Goal: Information Seeking & Learning: Check status

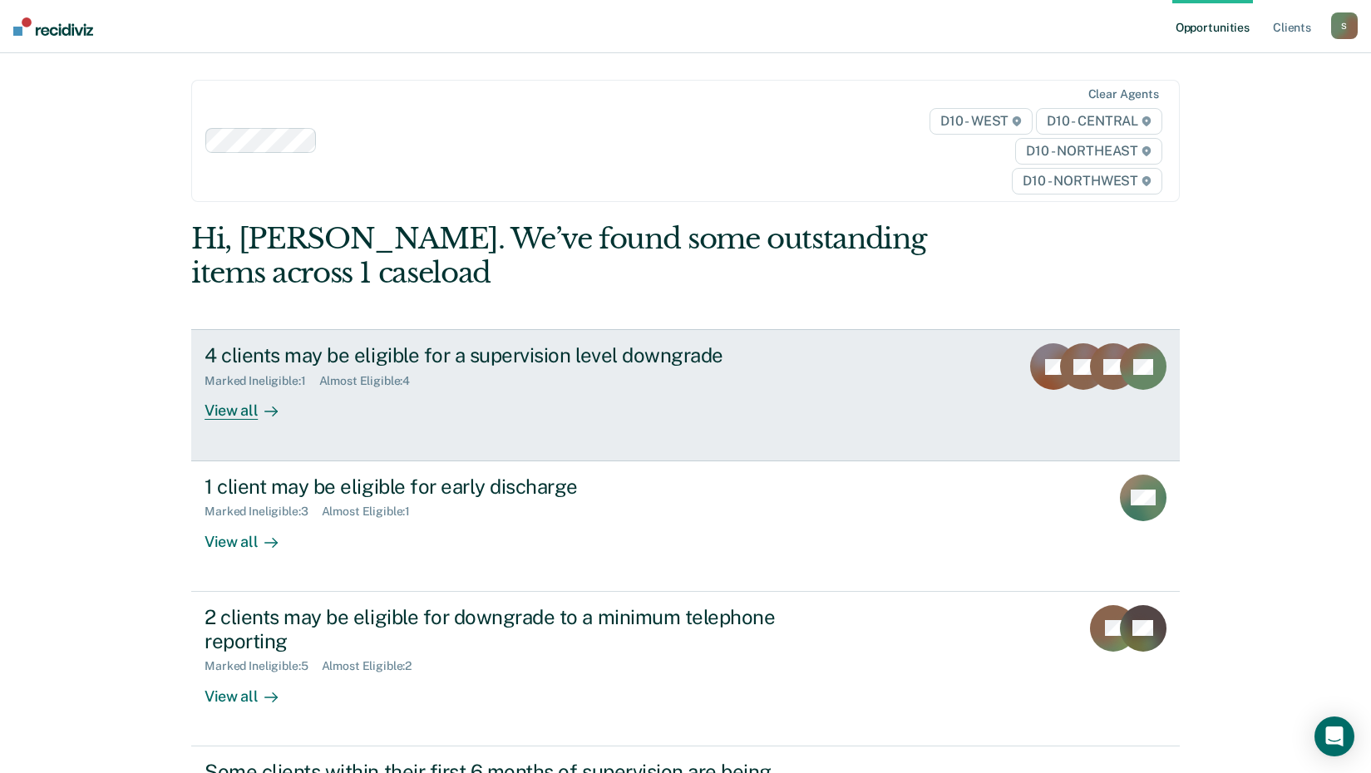
click at [284, 384] on div "Marked Ineligible : 1" at bounding box center [262, 381] width 114 height 14
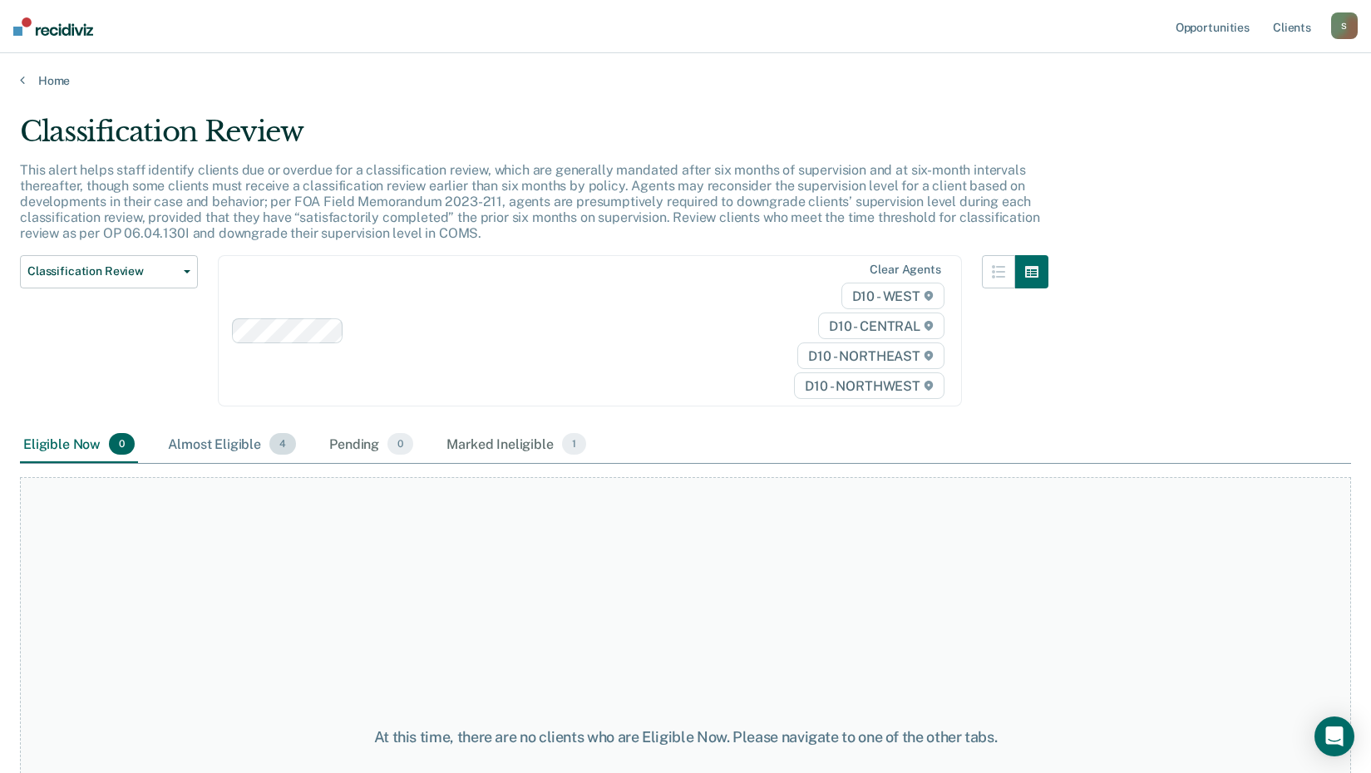
click at [209, 446] on div "Almost Eligible 4" at bounding box center [232, 444] width 135 height 37
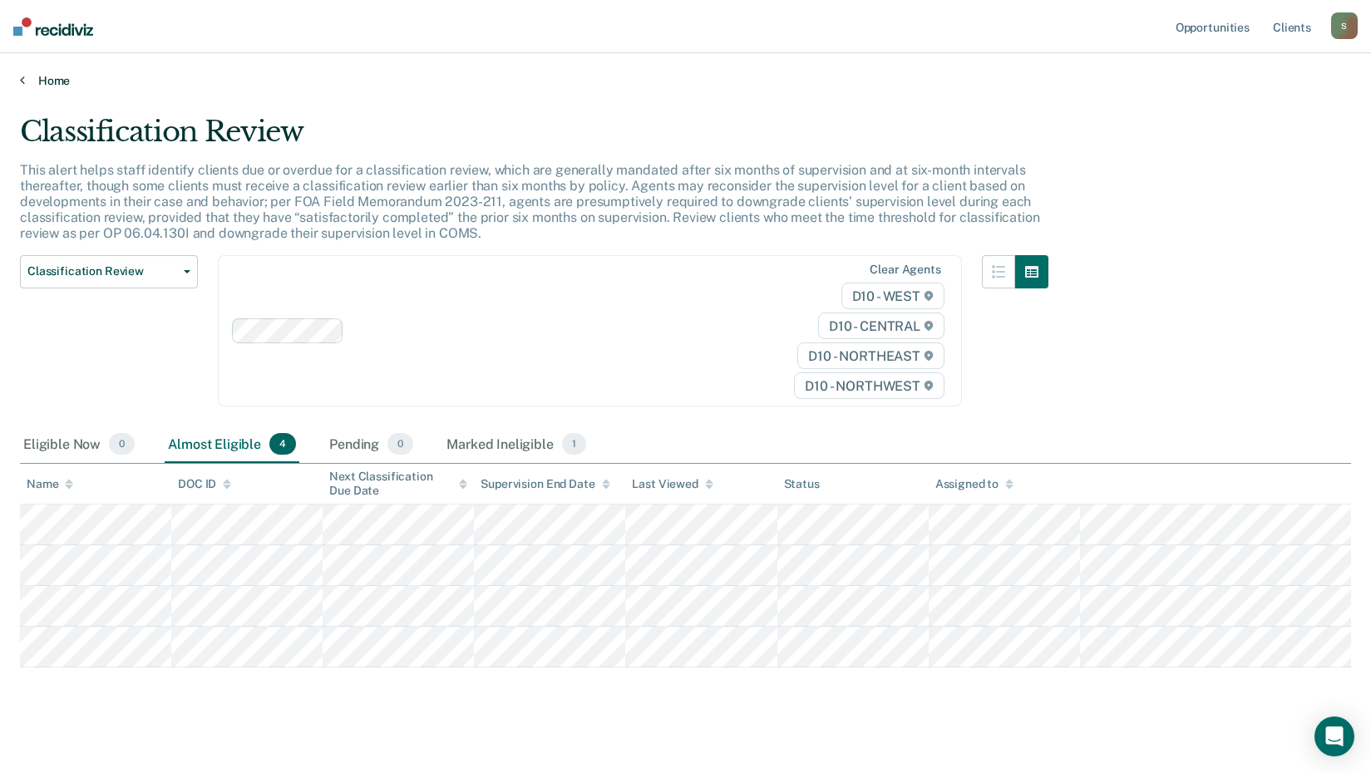
click at [37, 82] on link "Home" at bounding box center [685, 80] width 1331 height 15
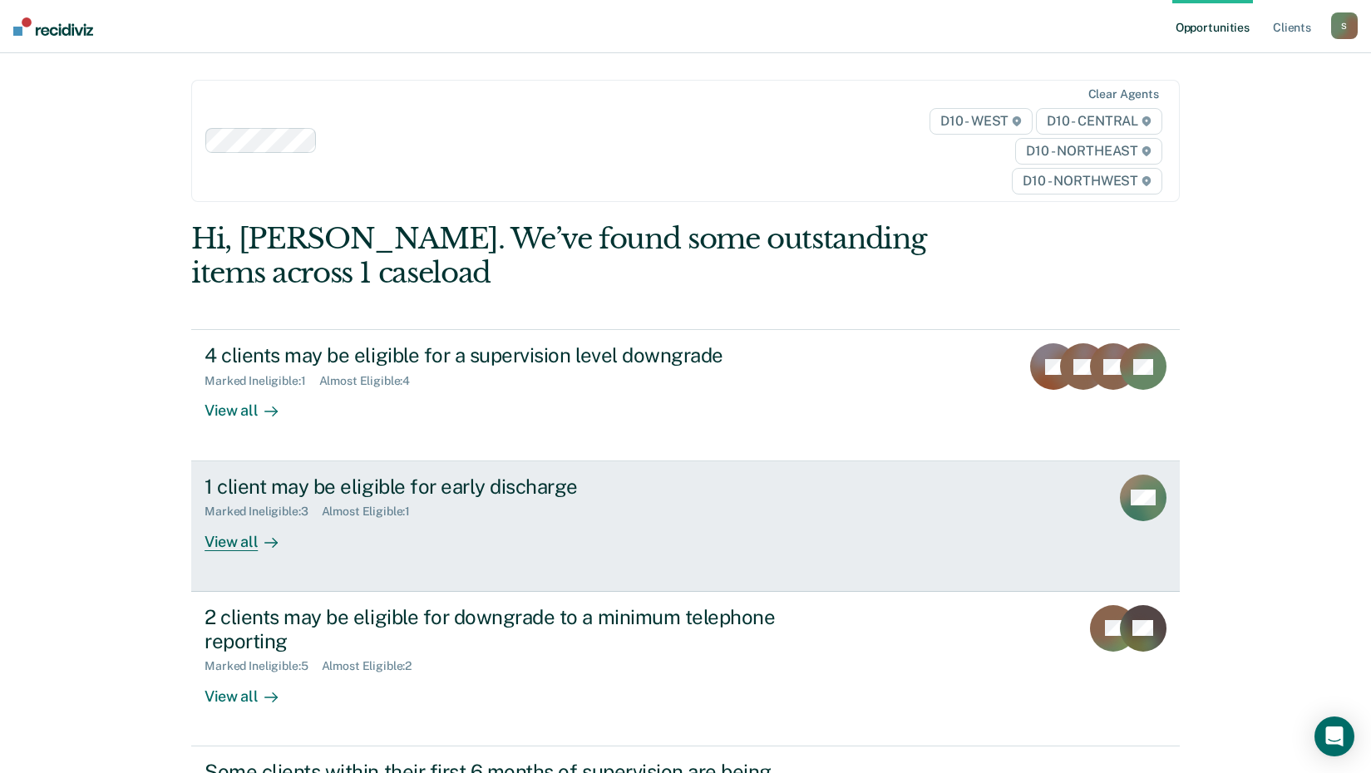
click at [405, 543] on div "1 client may be eligible for early discharge Marked Ineligible : 3 Almost Eligi…" at bounding box center [517, 513] width 624 height 76
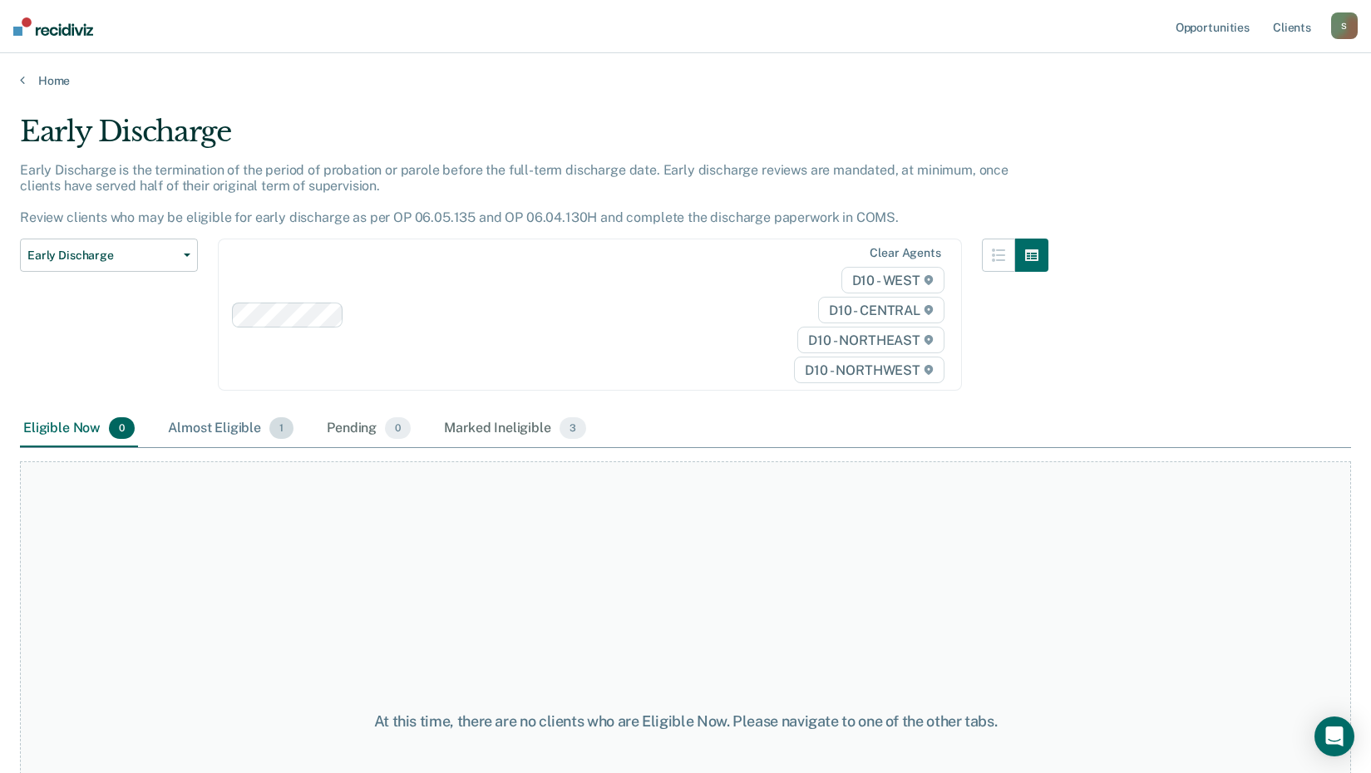
click at [262, 425] on div "Almost Eligible 1" at bounding box center [231, 429] width 132 height 37
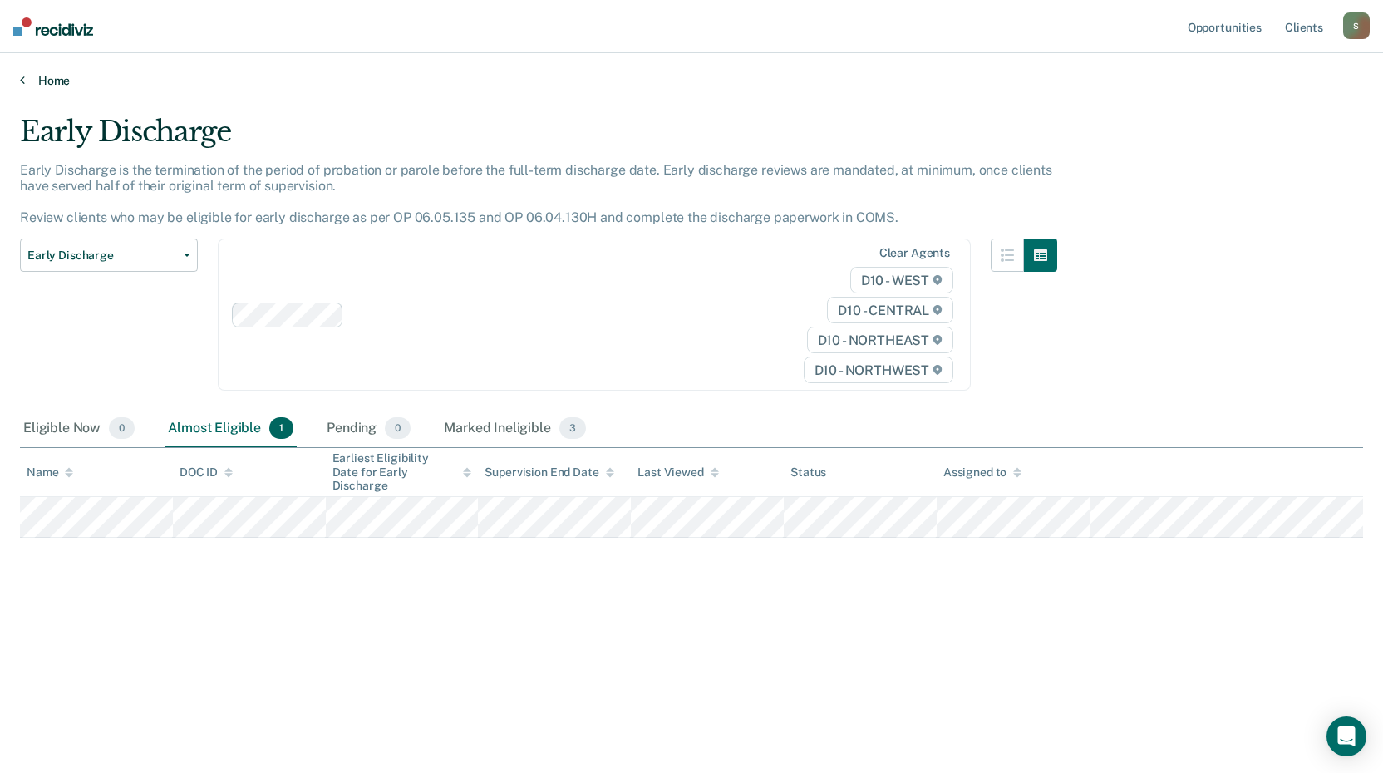
click at [25, 82] on link "Home" at bounding box center [691, 80] width 1343 height 15
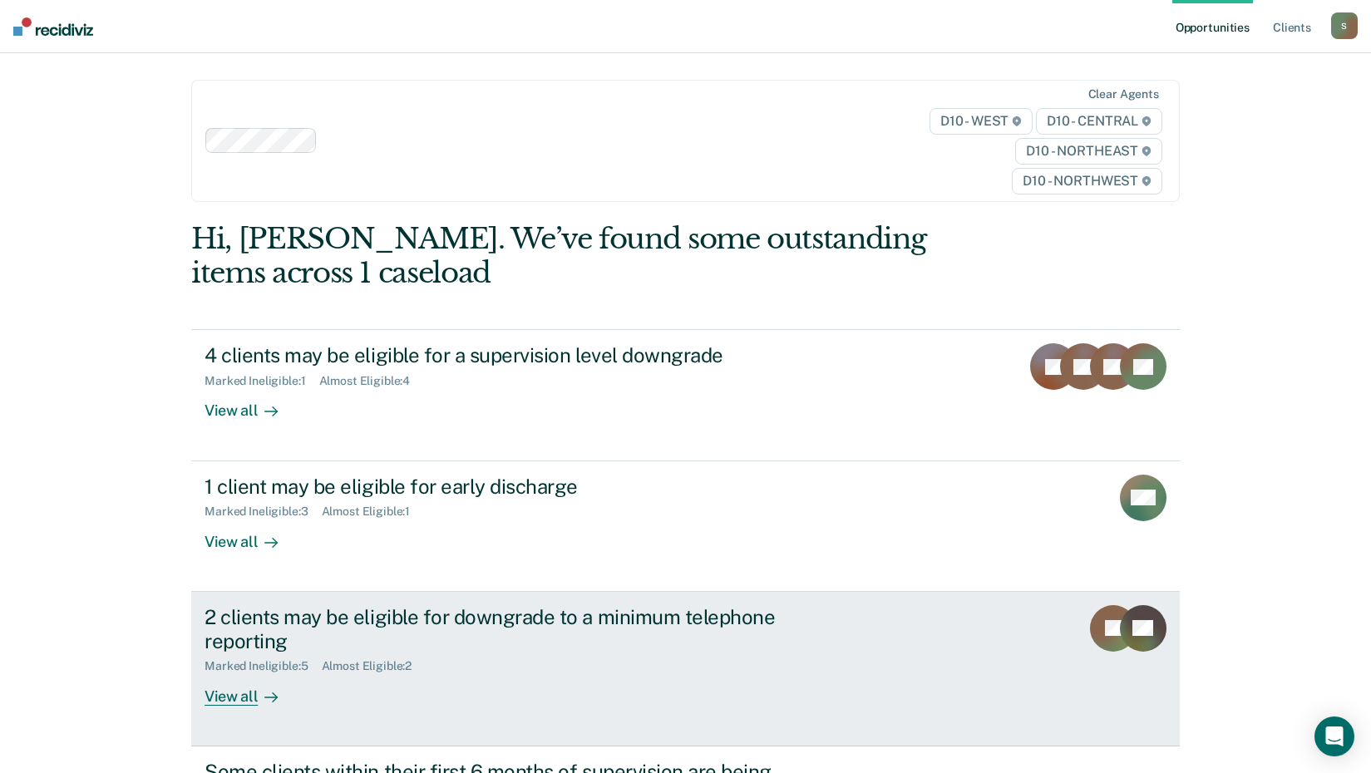
click at [348, 681] on div "2 clients may be eligible for downgrade to a minimum telephone reporting Marked…" at bounding box center [517, 655] width 624 height 101
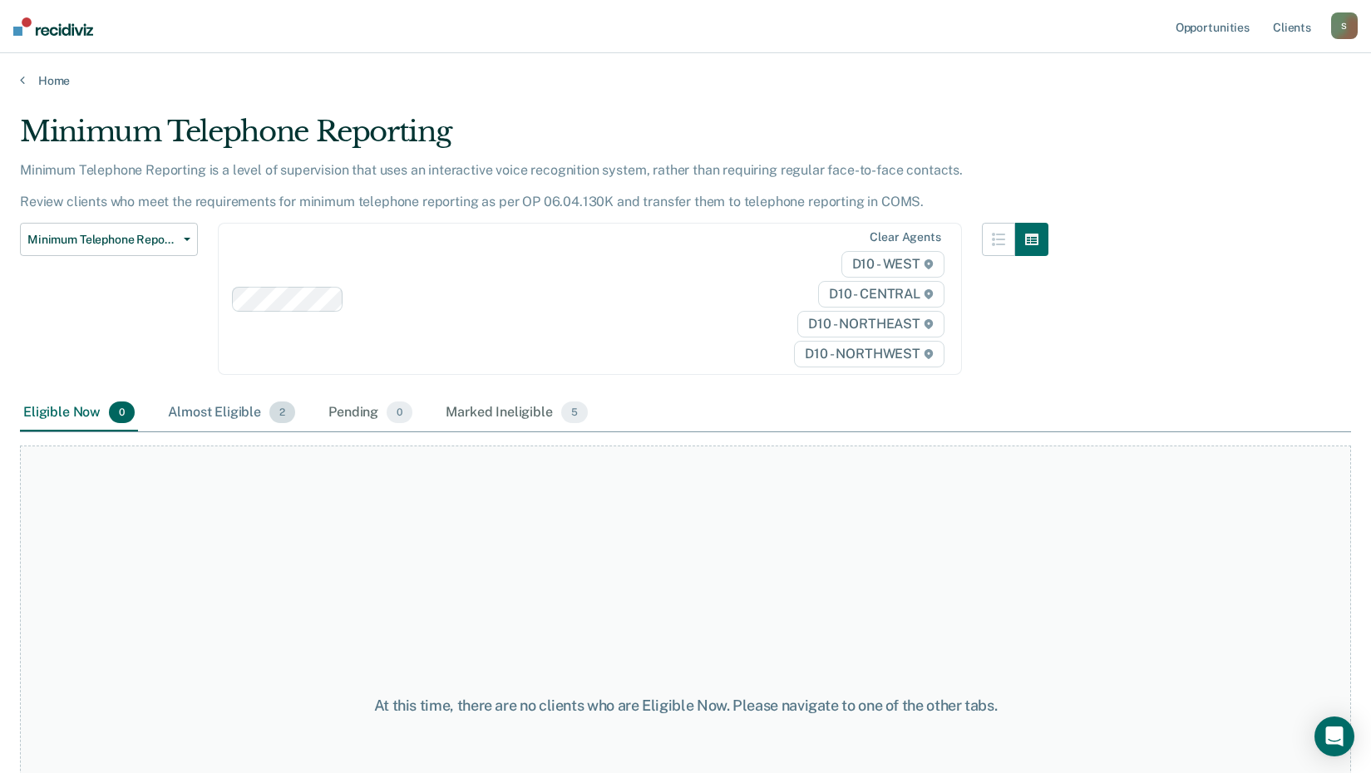
click at [207, 420] on div "Almost Eligible 2" at bounding box center [232, 413] width 134 height 37
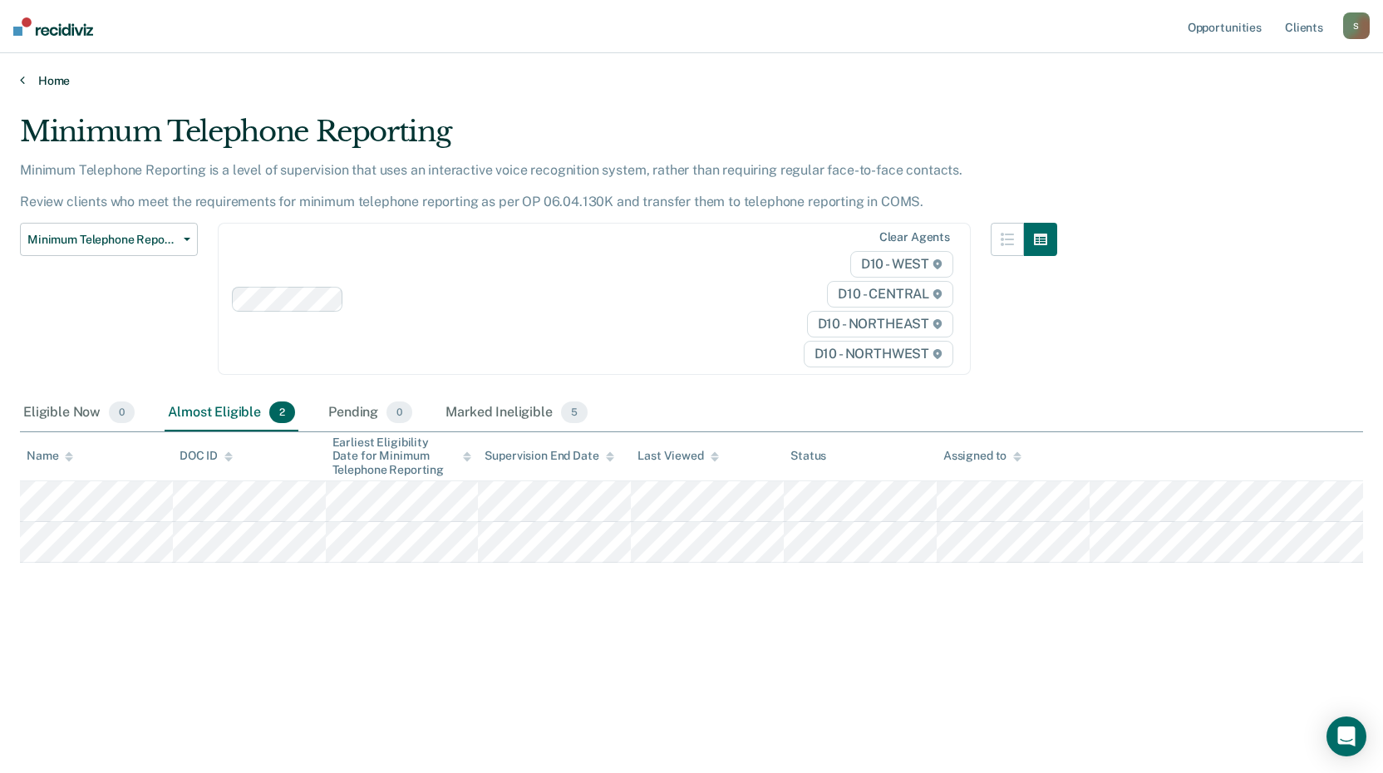
click at [20, 85] on icon at bounding box center [22, 79] width 5 height 13
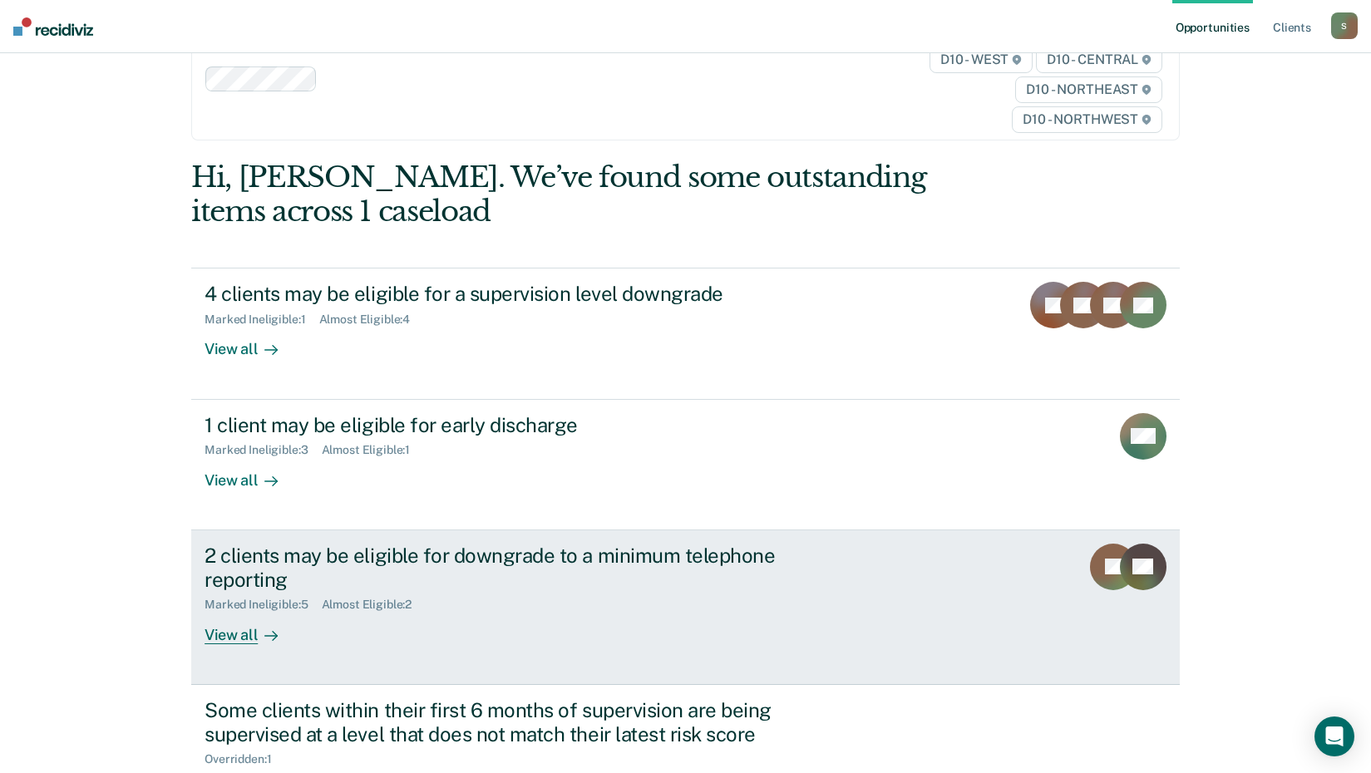
scroll to position [230, 0]
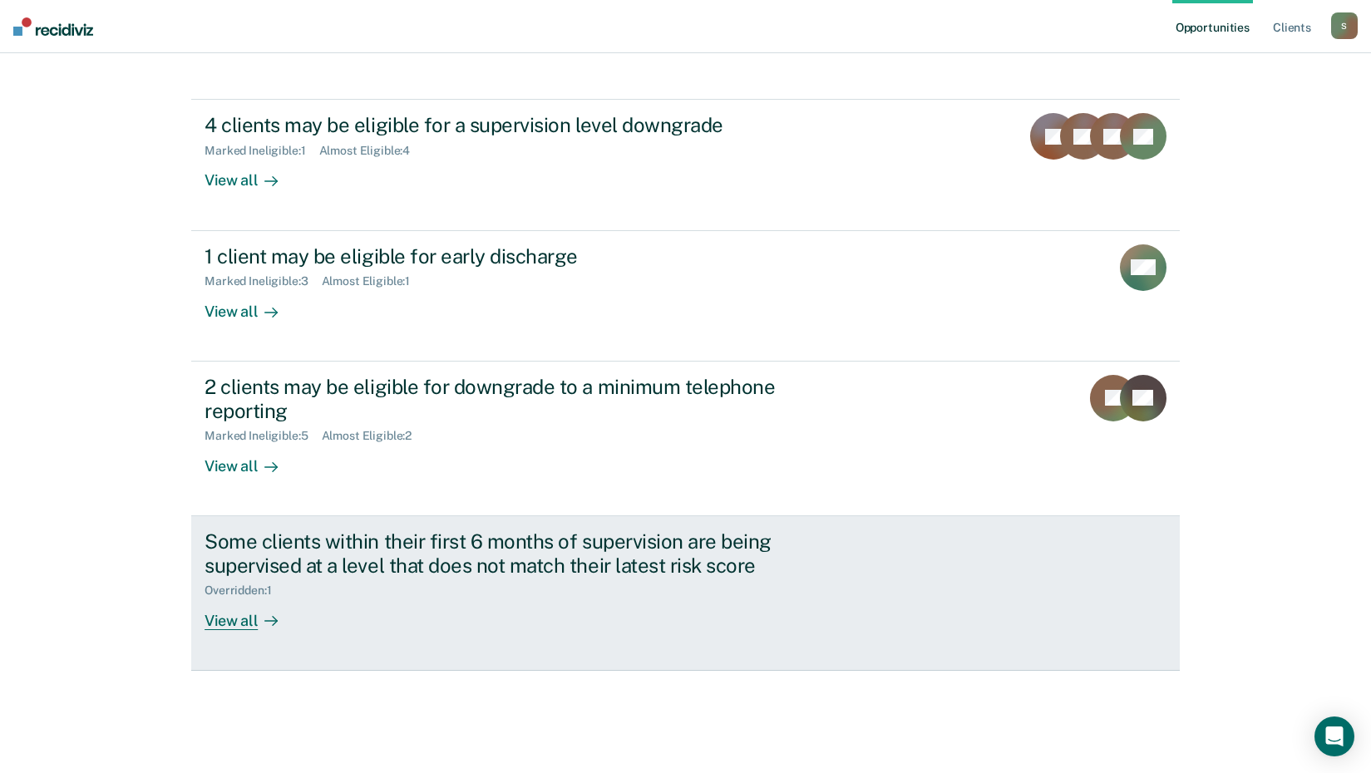
click at [281, 611] on div "View all" at bounding box center [251, 614] width 93 height 32
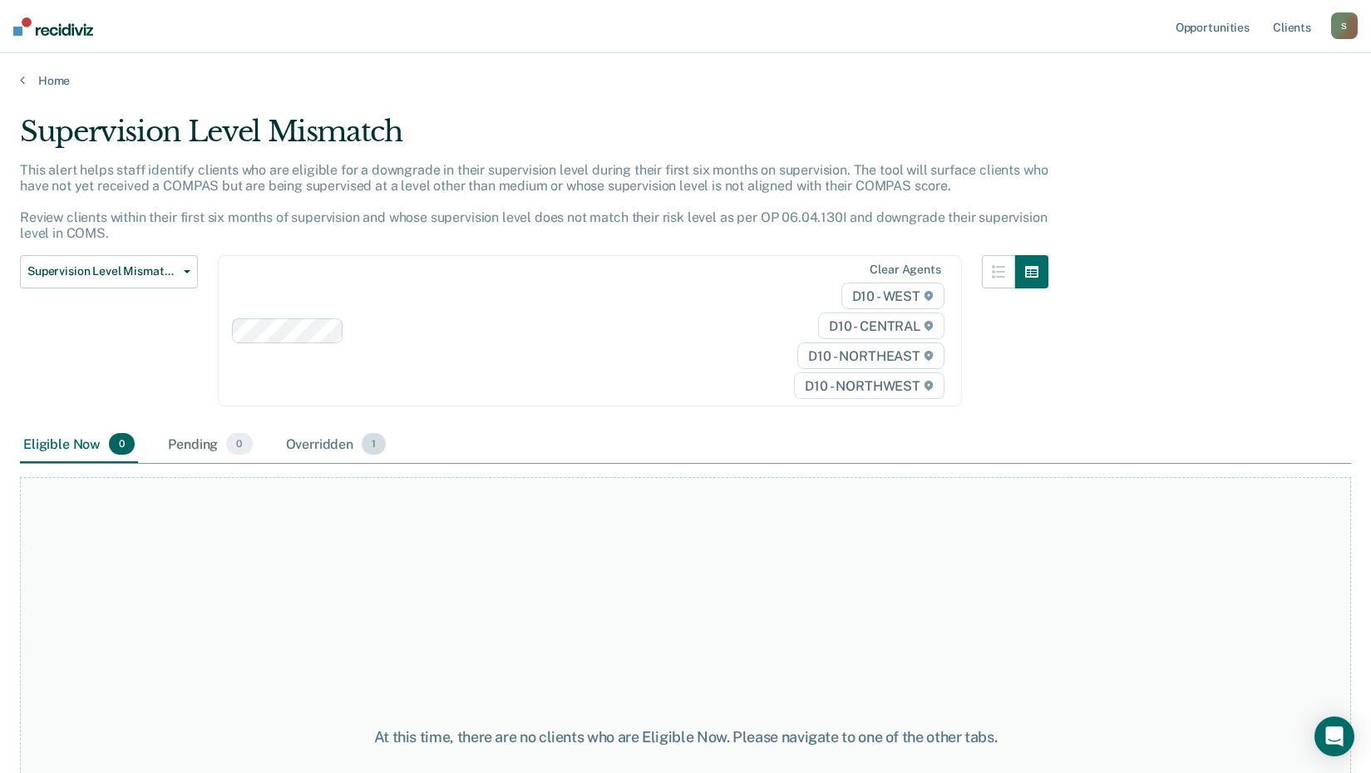
click at [351, 436] on div "Overridden 1" at bounding box center [336, 444] width 107 height 37
